Goal: Download file/media

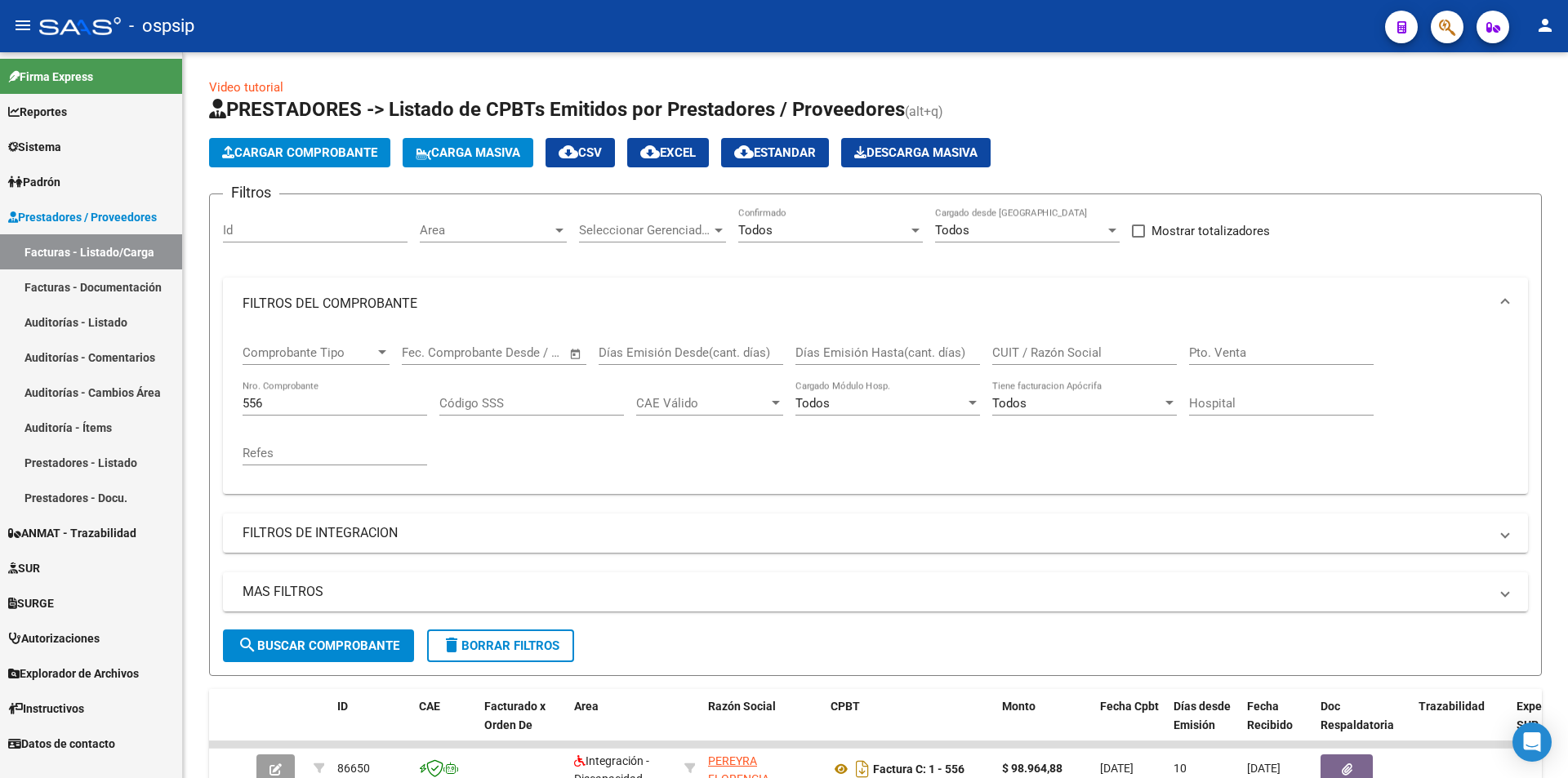
scroll to position [245, 0]
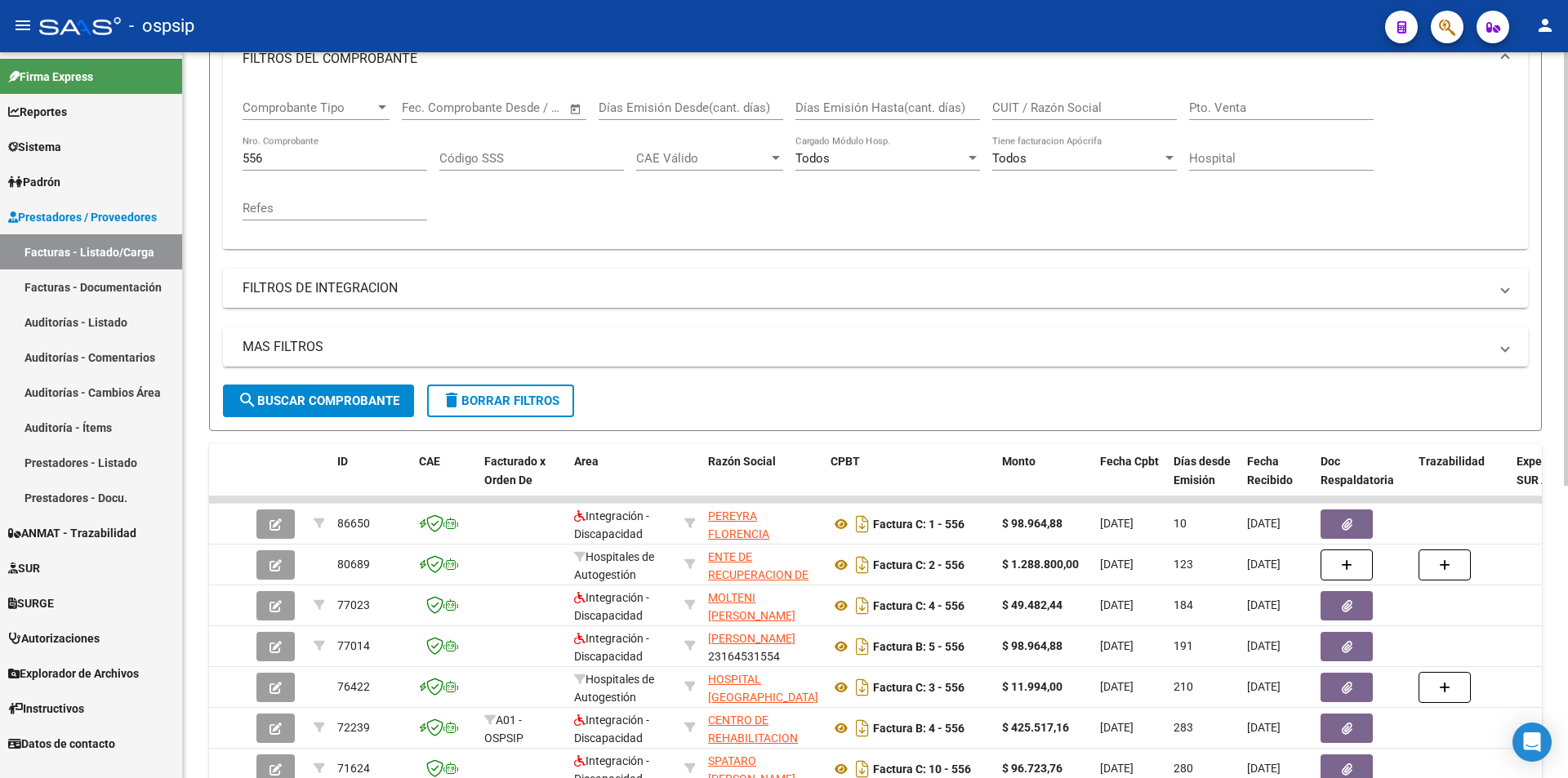
click at [301, 155] on input "556" at bounding box center [334, 159] width 185 height 15
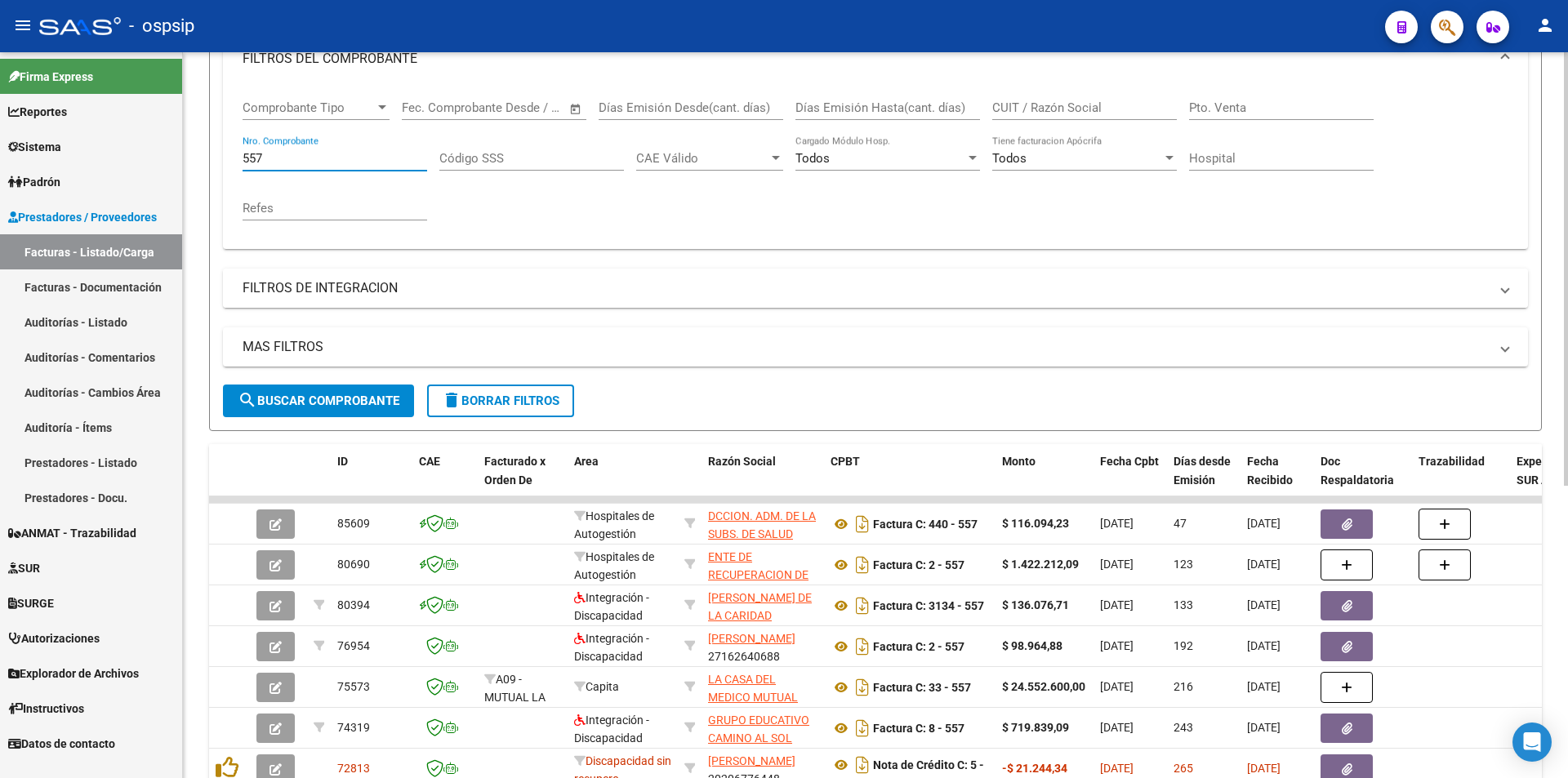
type input "557"
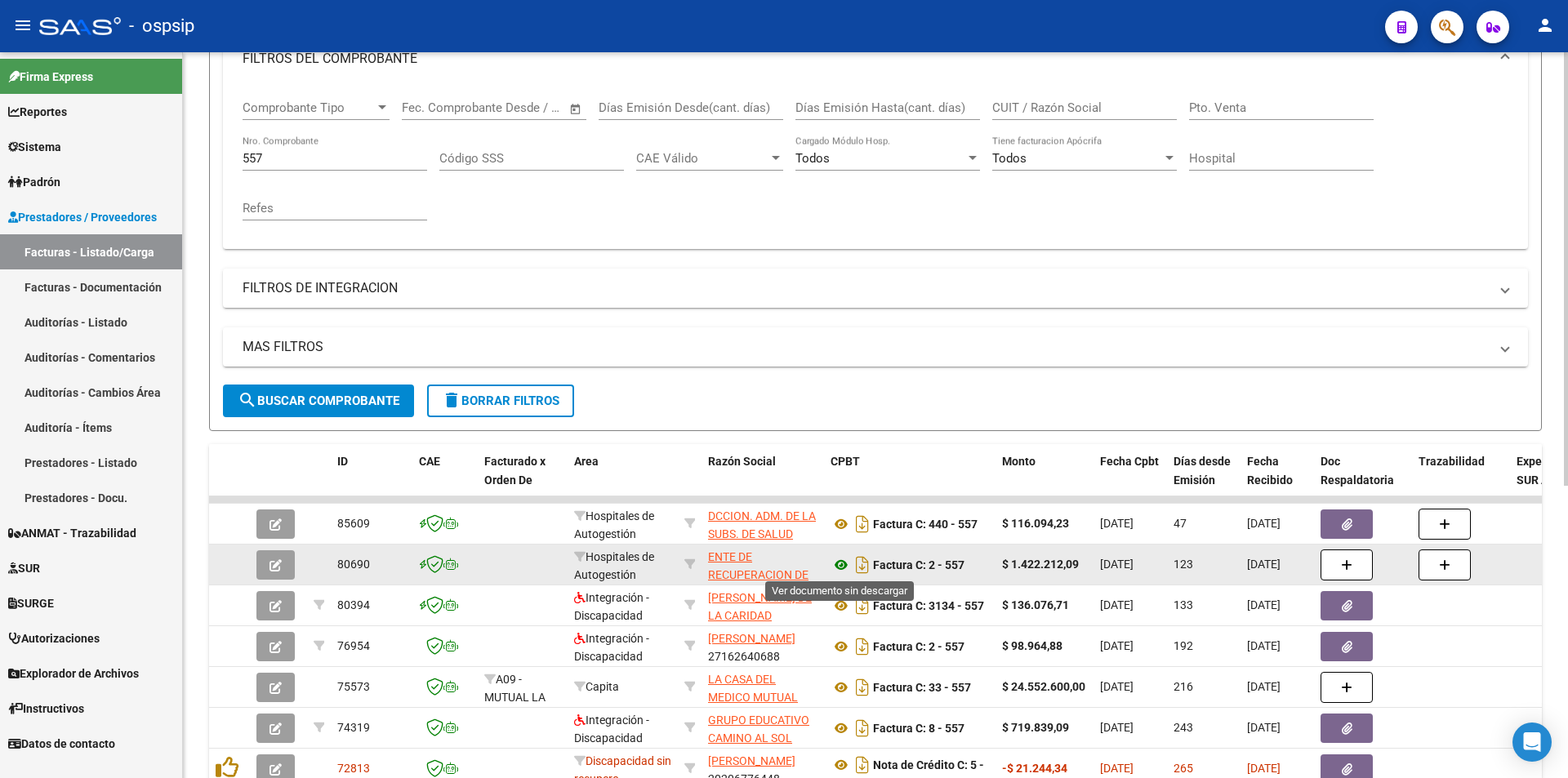
click at [837, 567] on icon at bounding box center [841, 564] width 21 height 19
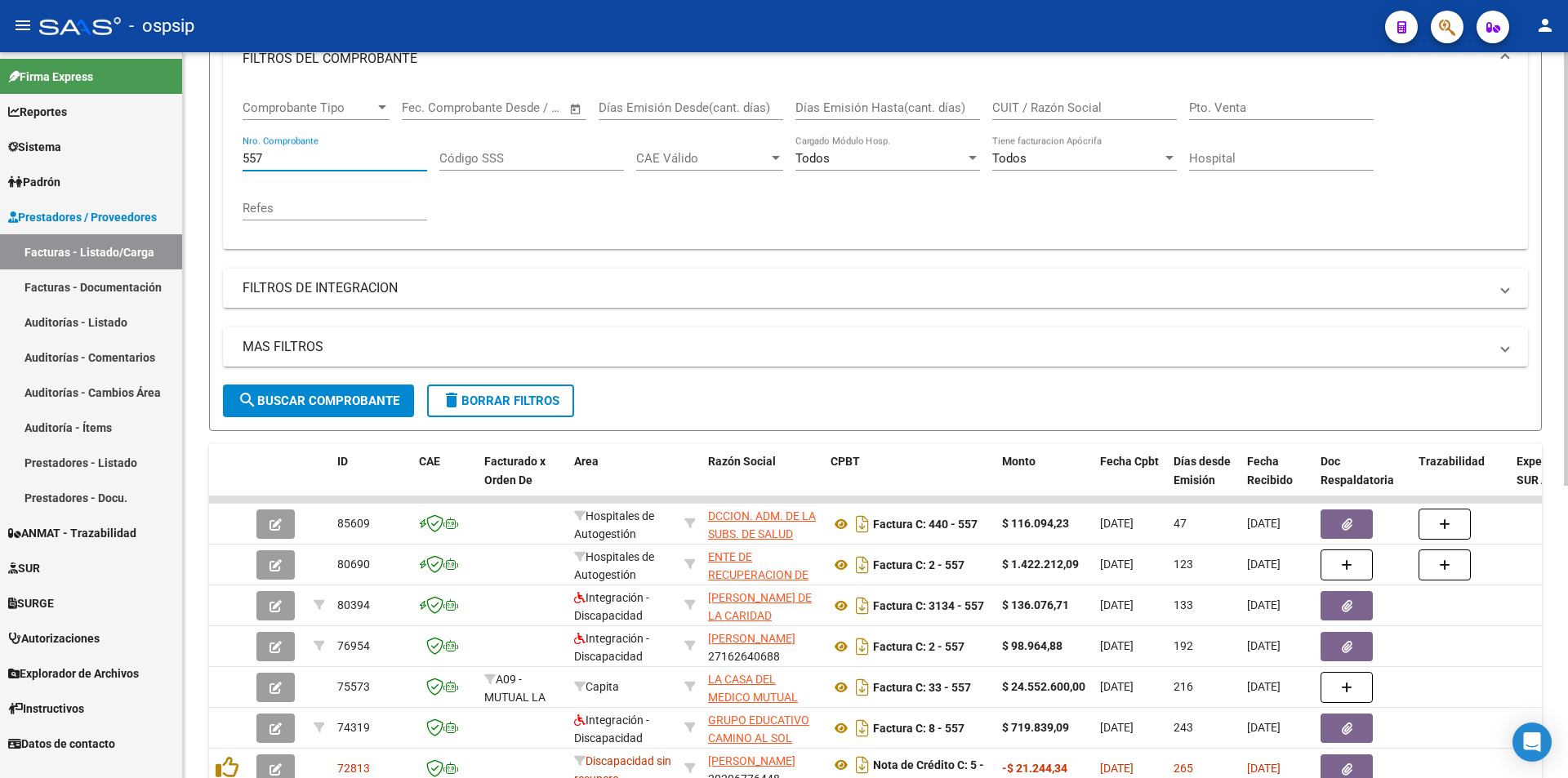
click at [277, 157] on input "557" at bounding box center [334, 159] width 185 height 15
paste input "706"
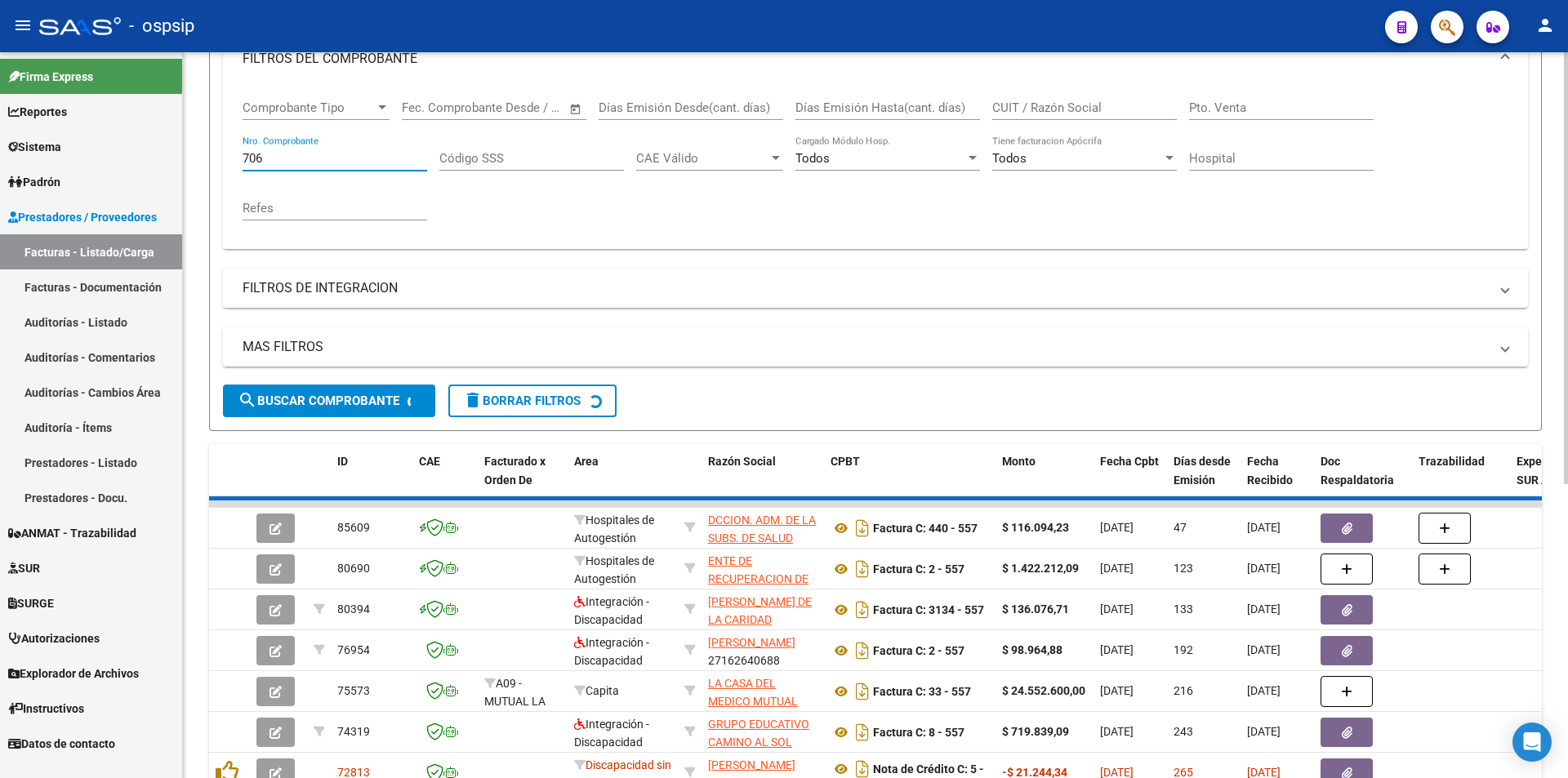
type input "706"
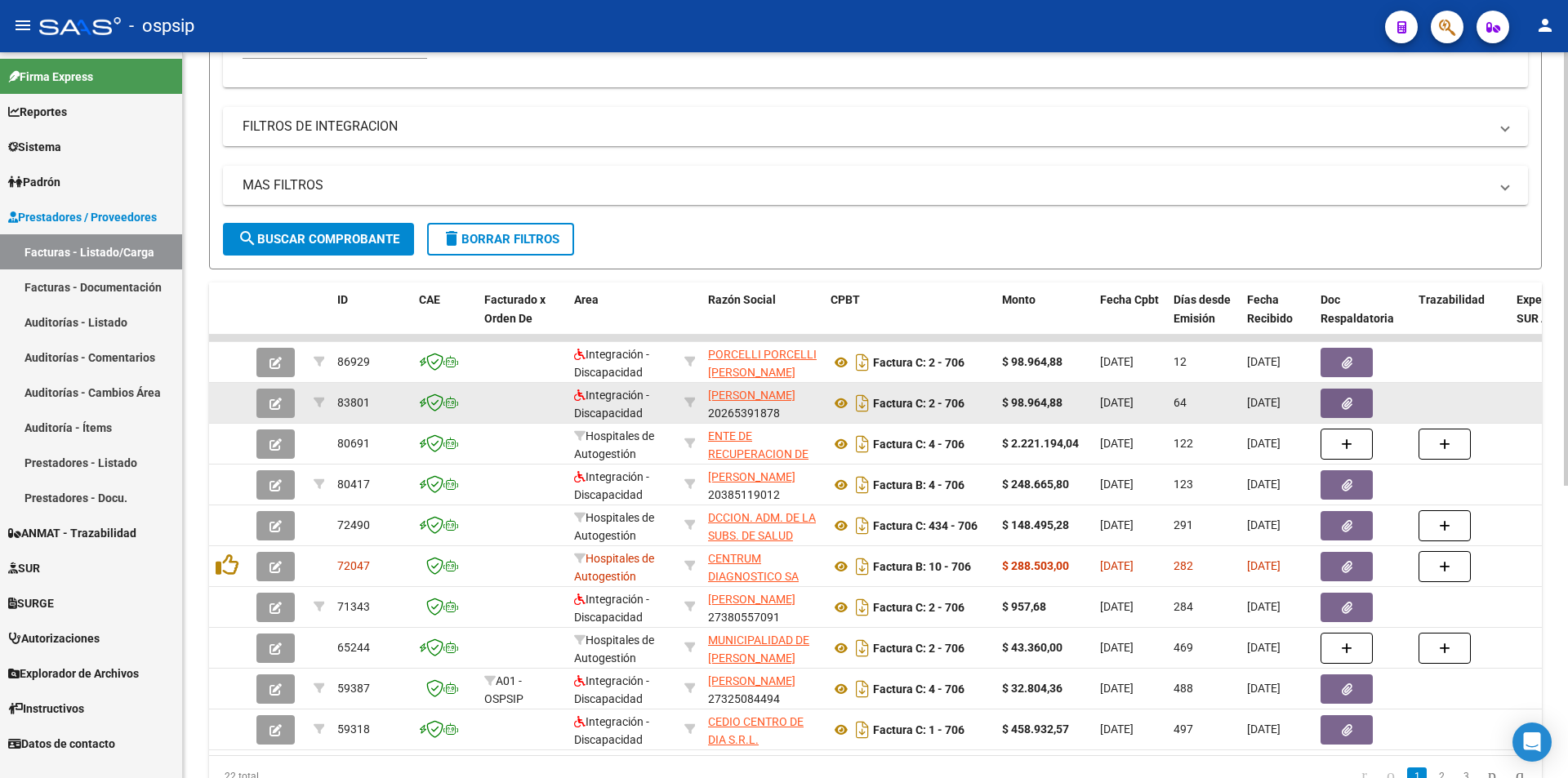
scroll to position [408, 0]
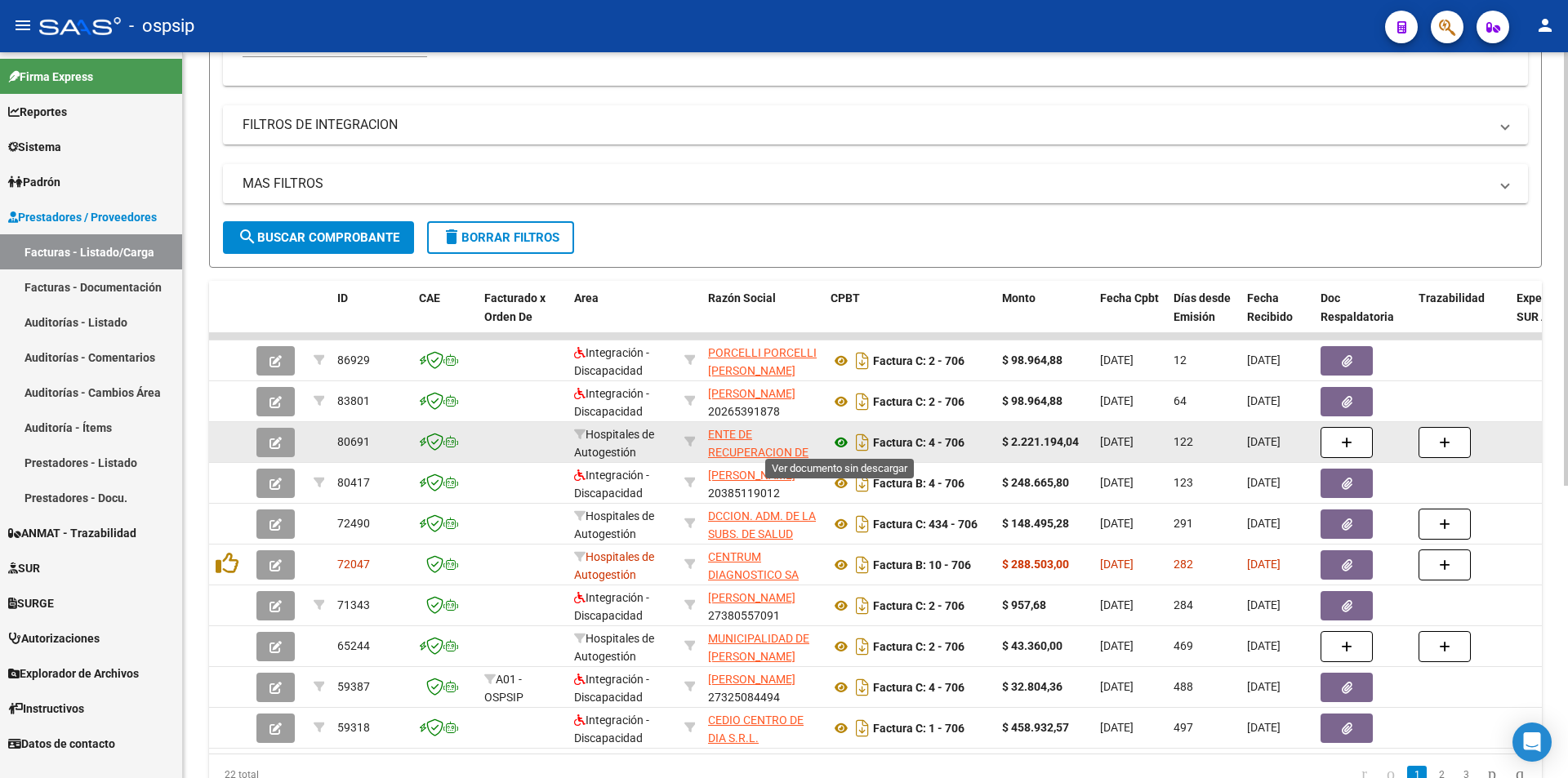
click at [836, 449] on icon at bounding box center [841, 442] width 21 height 19
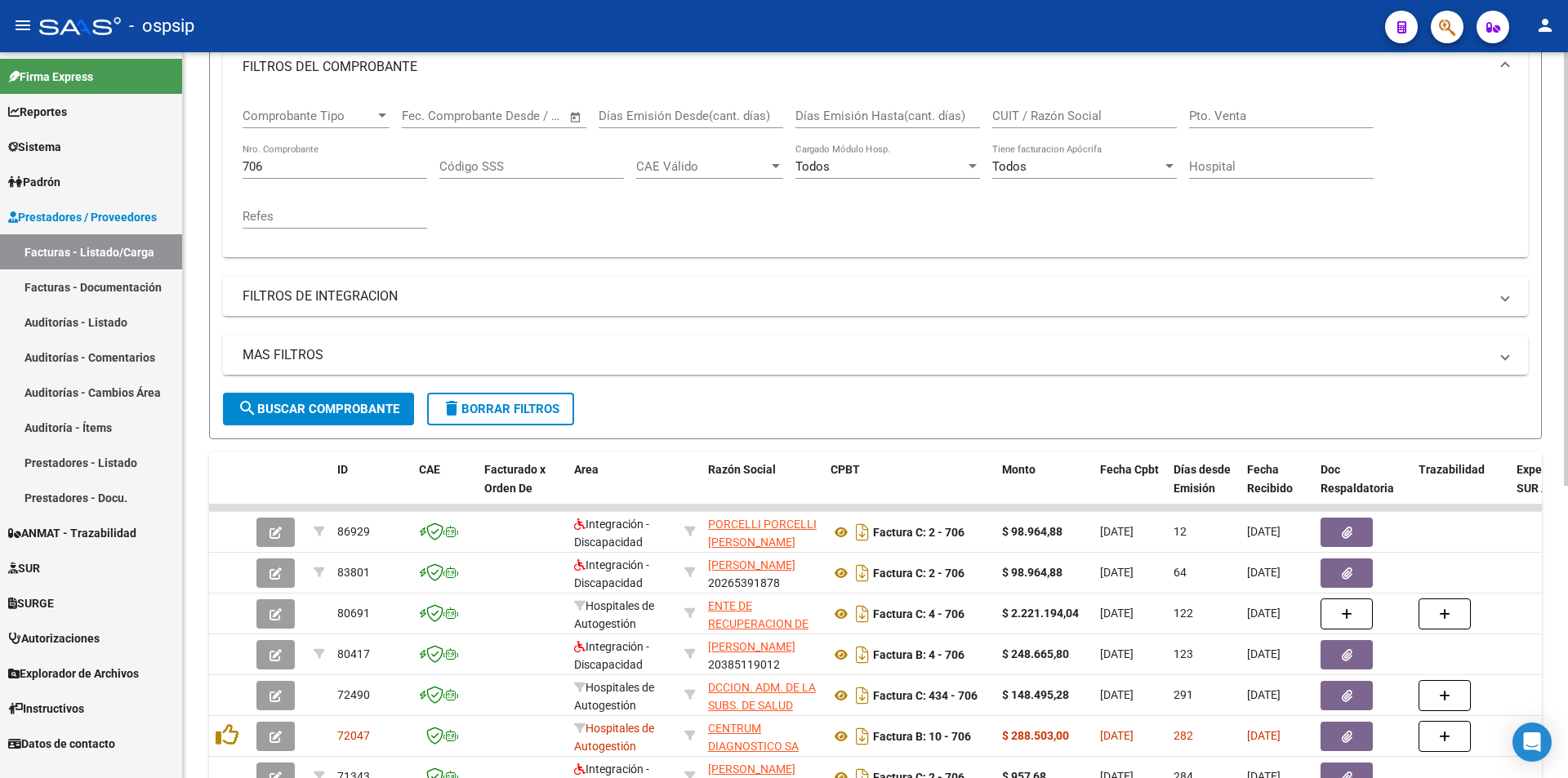
scroll to position [82, 0]
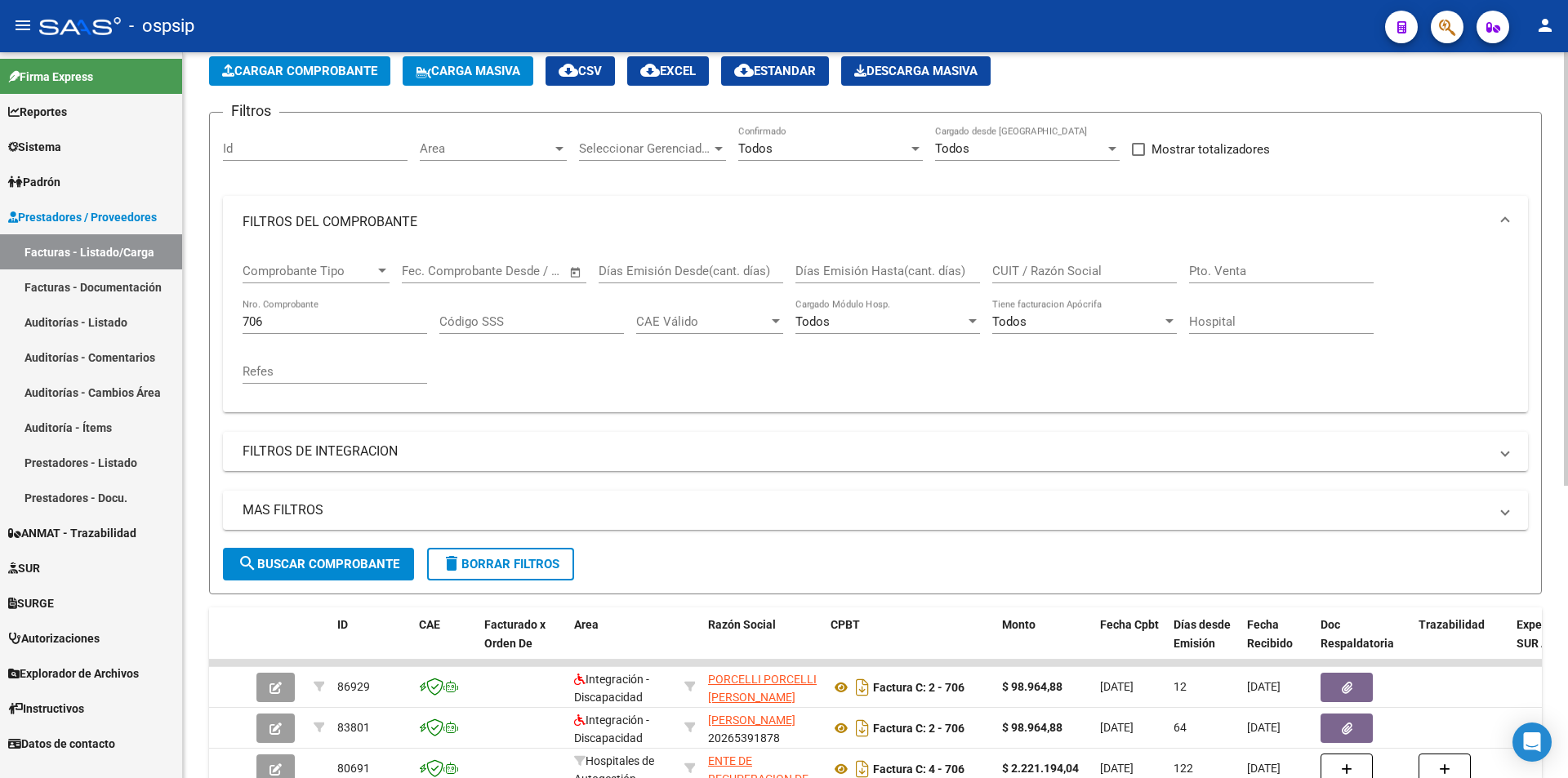
click at [286, 331] on div "706 Nro. Comprobante" at bounding box center [334, 316] width 185 height 35
click at [278, 316] on input "706" at bounding box center [334, 322] width 185 height 15
paste input "261"
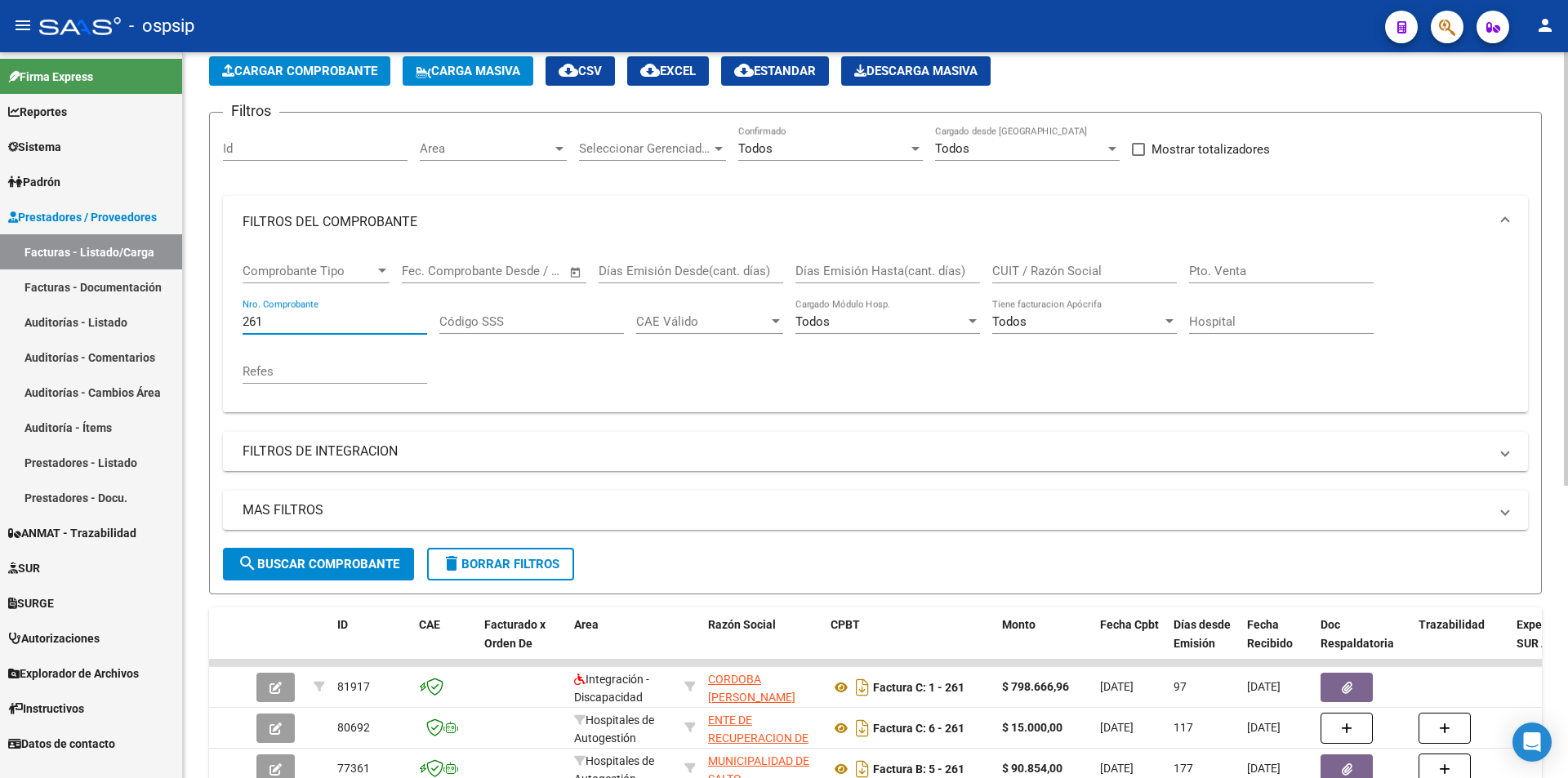
scroll to position [245, 0]
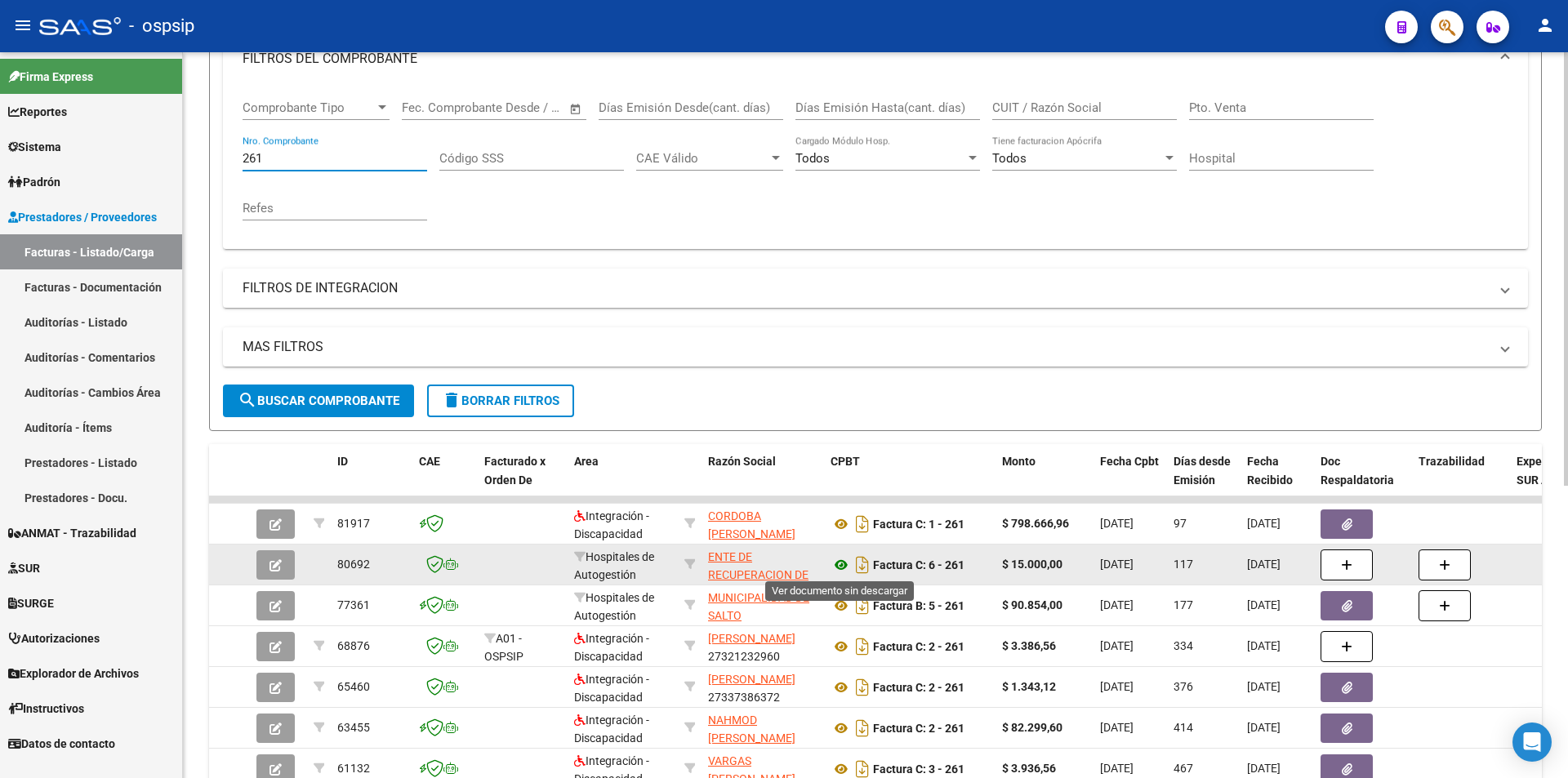
type input "261"
click at [841, 563] on icon at bounding box center [841, 564] width 21 height 19
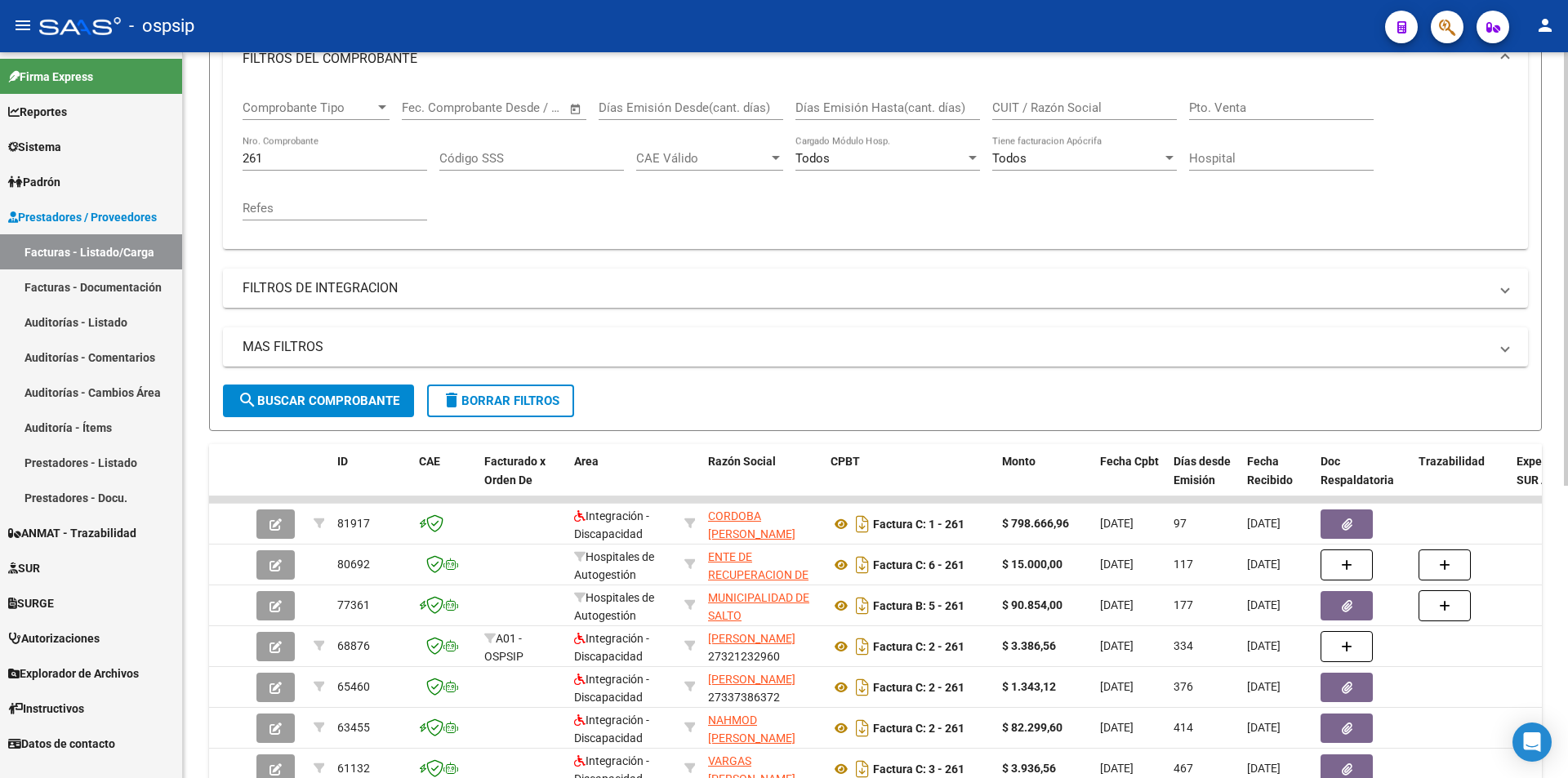
click at [279, 154] on input "261" at bounding box center [334, 159] width 185 height 15
paste input "842"
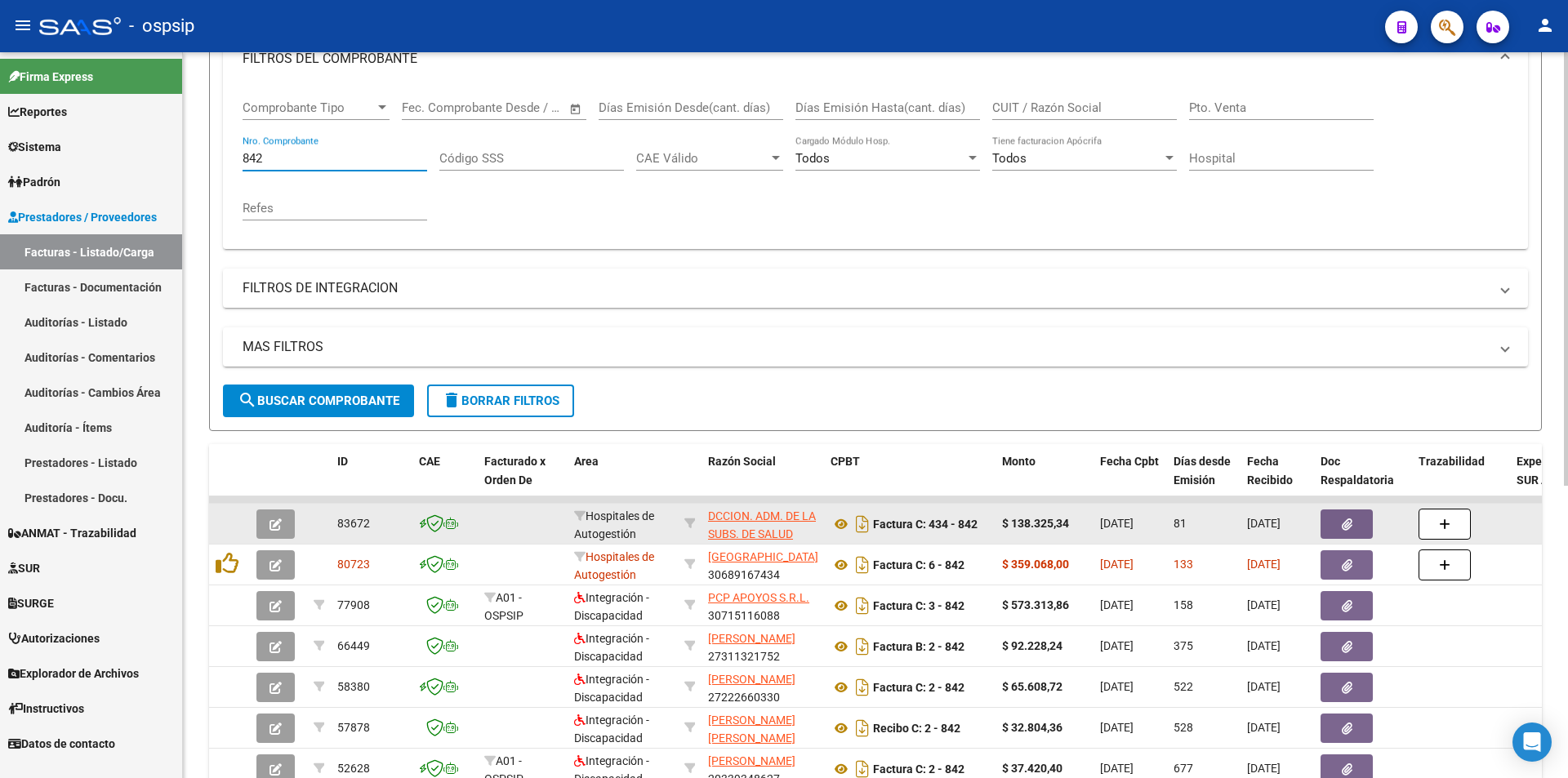
type input "842"
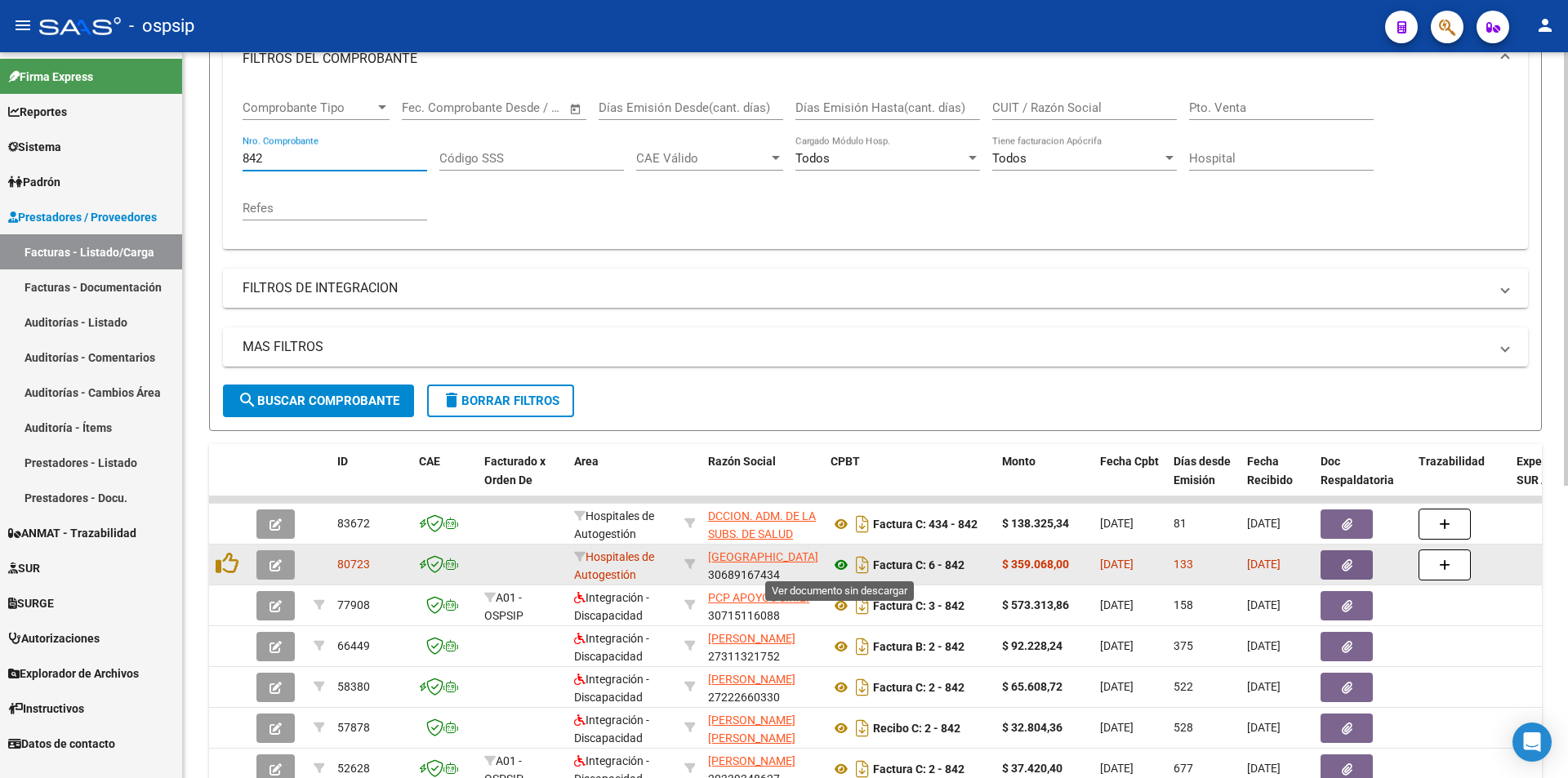
click at [841, 565] on icon at bounding box center [841, 564] width 21 height 19
